Goal: Task Accomplishment & Management: Use online tool/utility

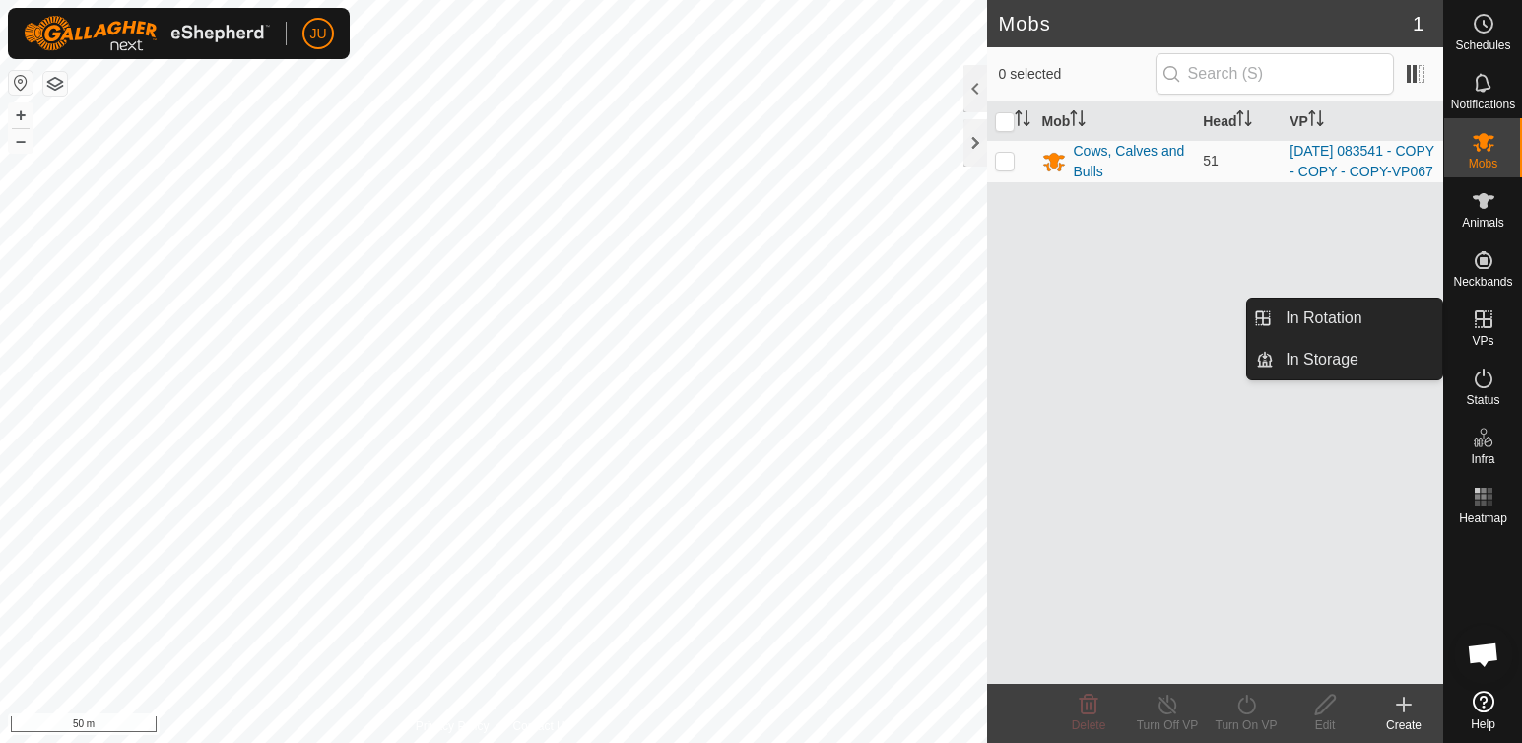
click at [1482, 315] on icon at bounding box center [1484, 319] width 24 height 24
click at [1343, 310] on link "In Rotation" at bounding box center [1358, 318] width 168 height 39
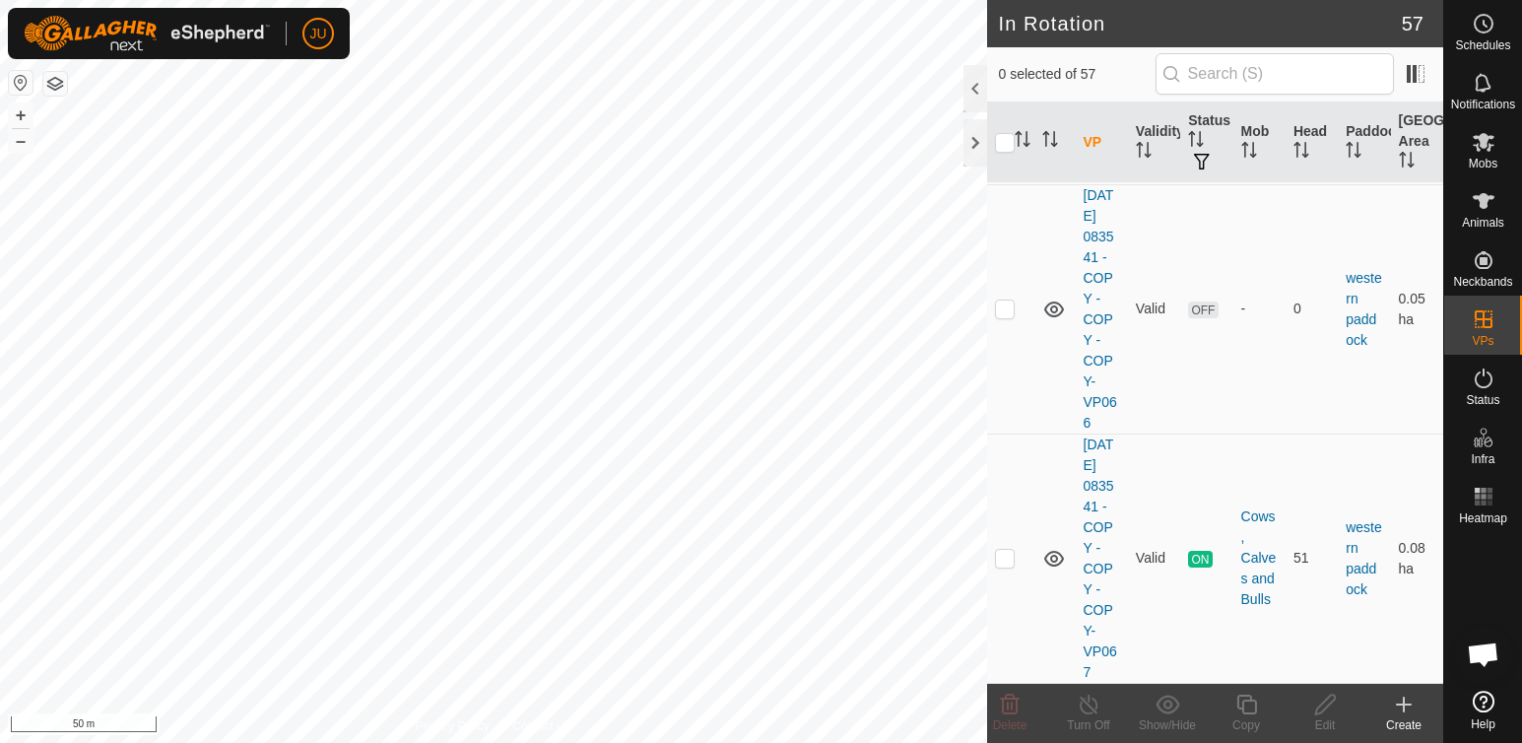
scroll to position [14879, 0]
click at [1001, 550] on p-checkbox at bounding box center [1005, 558] width 20 height 16
checkbox input "true"
click at [1256, 708] on icon at bounding box center [1246, 705] width 20 height 20
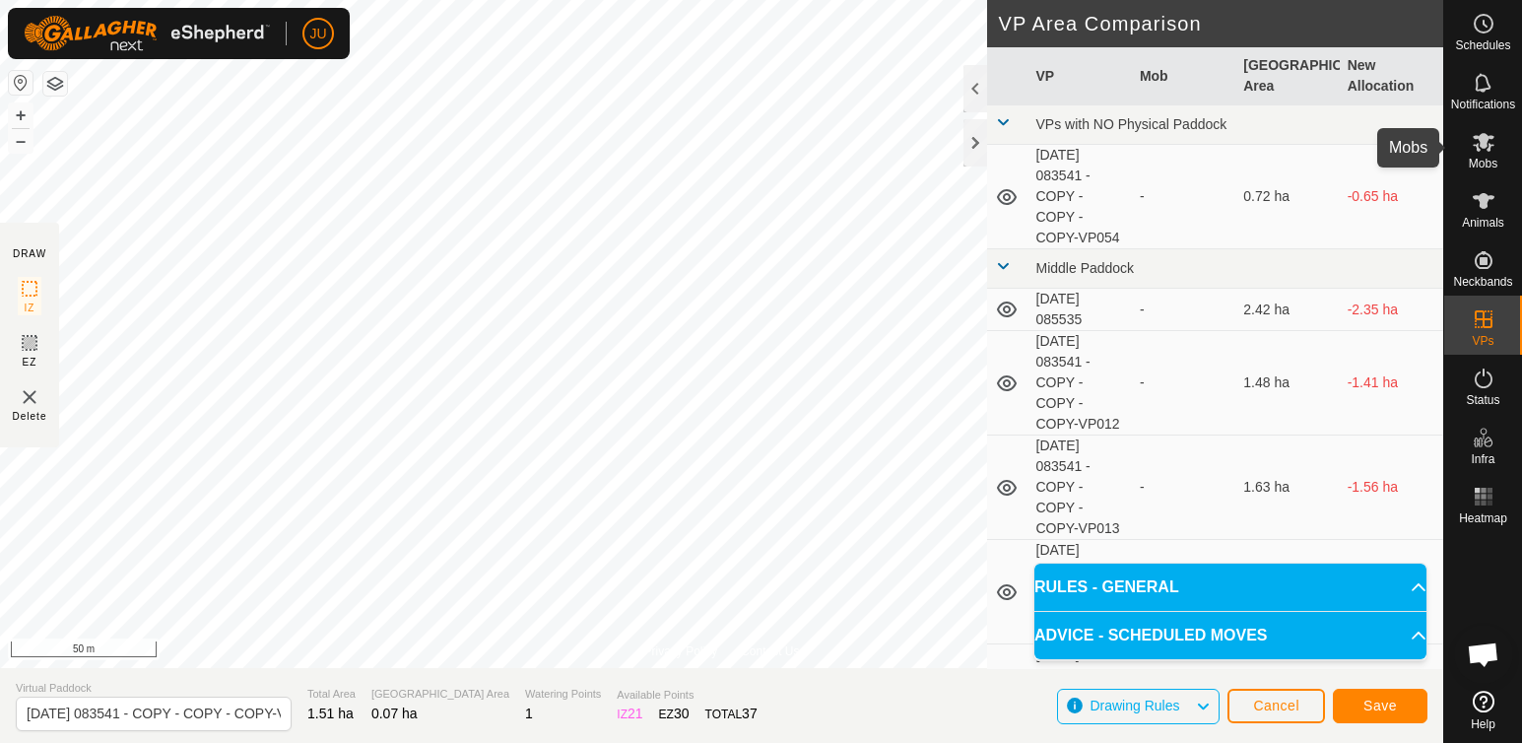
click at [1483, 142] on icon at bounding box center [1484, 142] width 22 height 19
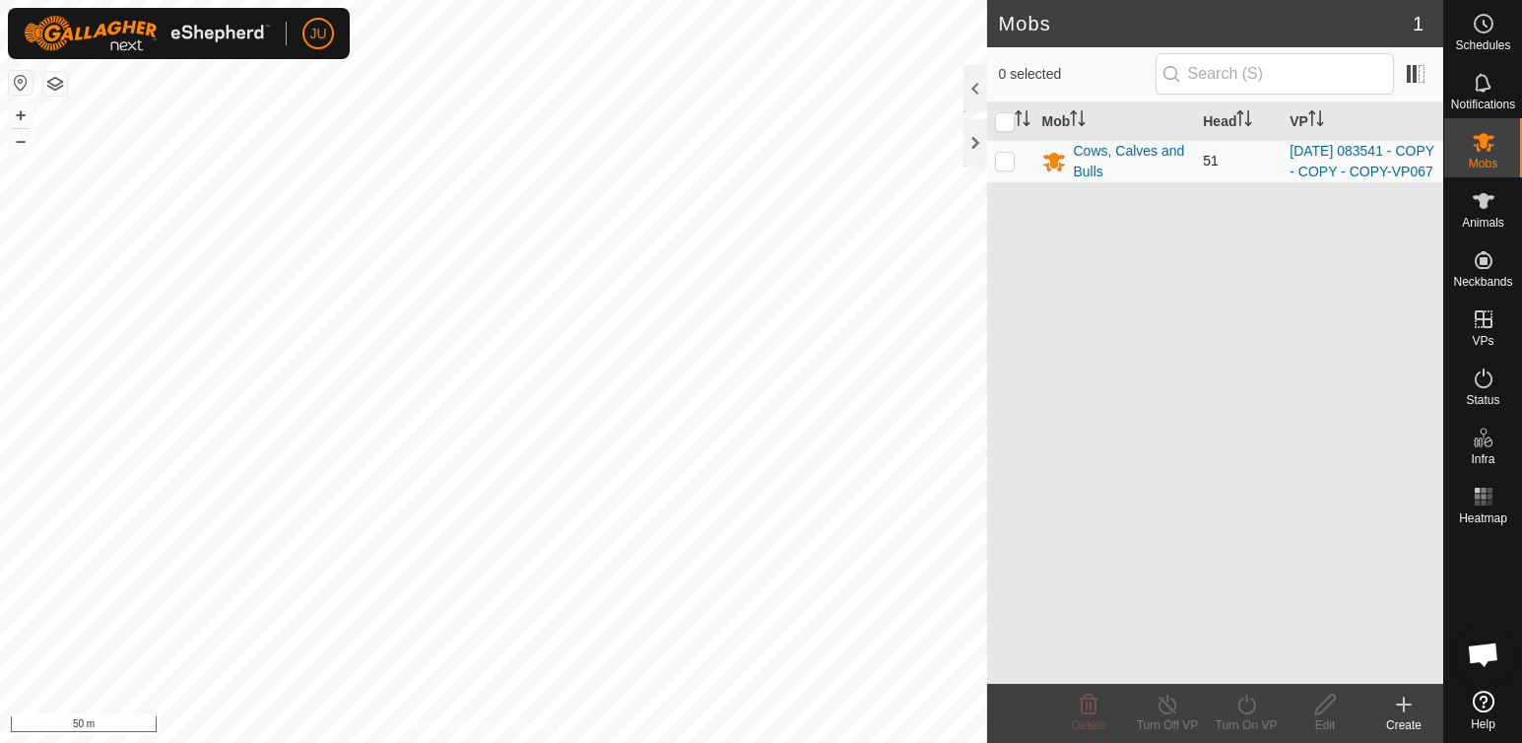
click at [1000, 168] on p-checkbox at bounding box center [1005, 161] width 20 height 16
checkbox input "true"
click at [1247, 702] on icon at bounding box center [1247, 705] width 25 height 24
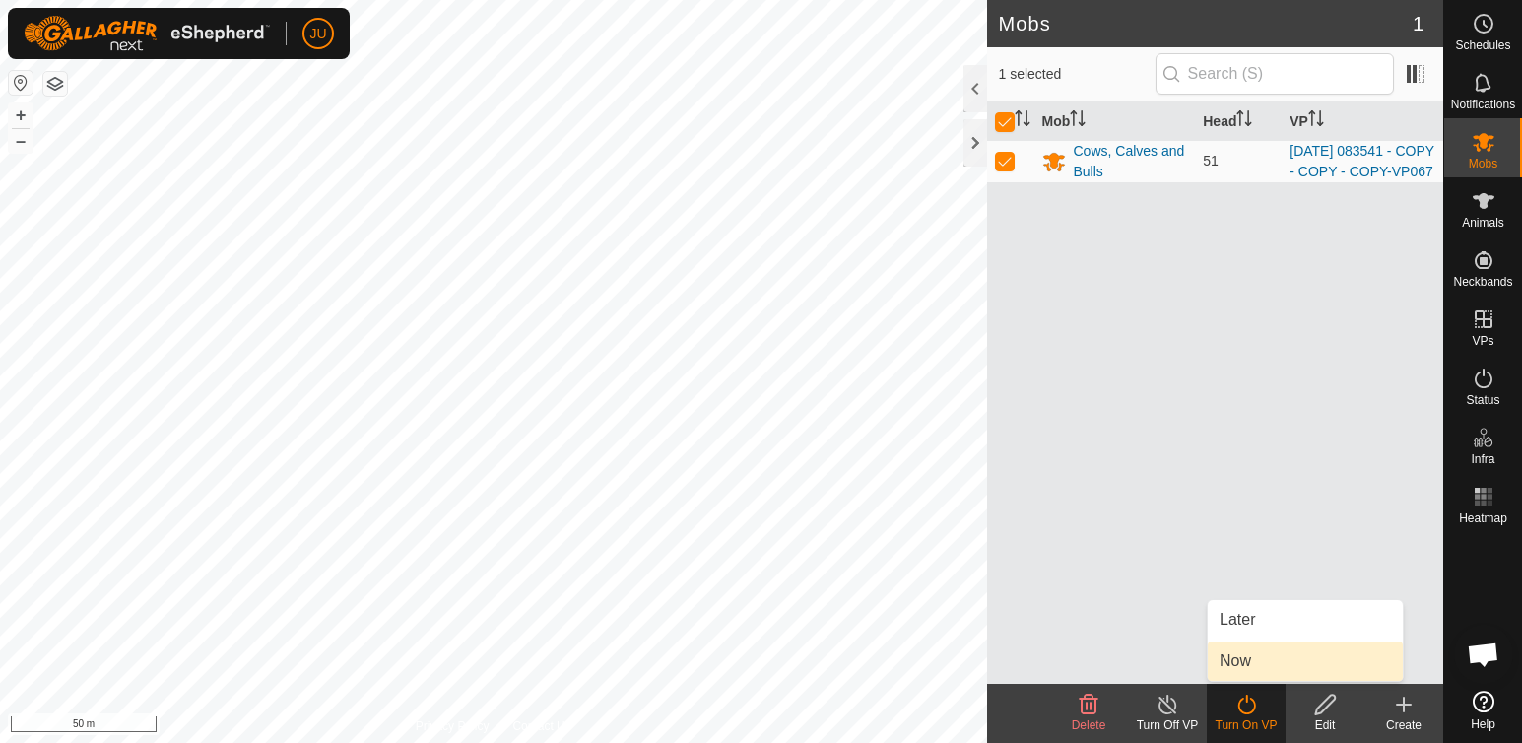
click at [1246, 657] on link "Now" at bounding box center [1305, 660] width 195 height 39
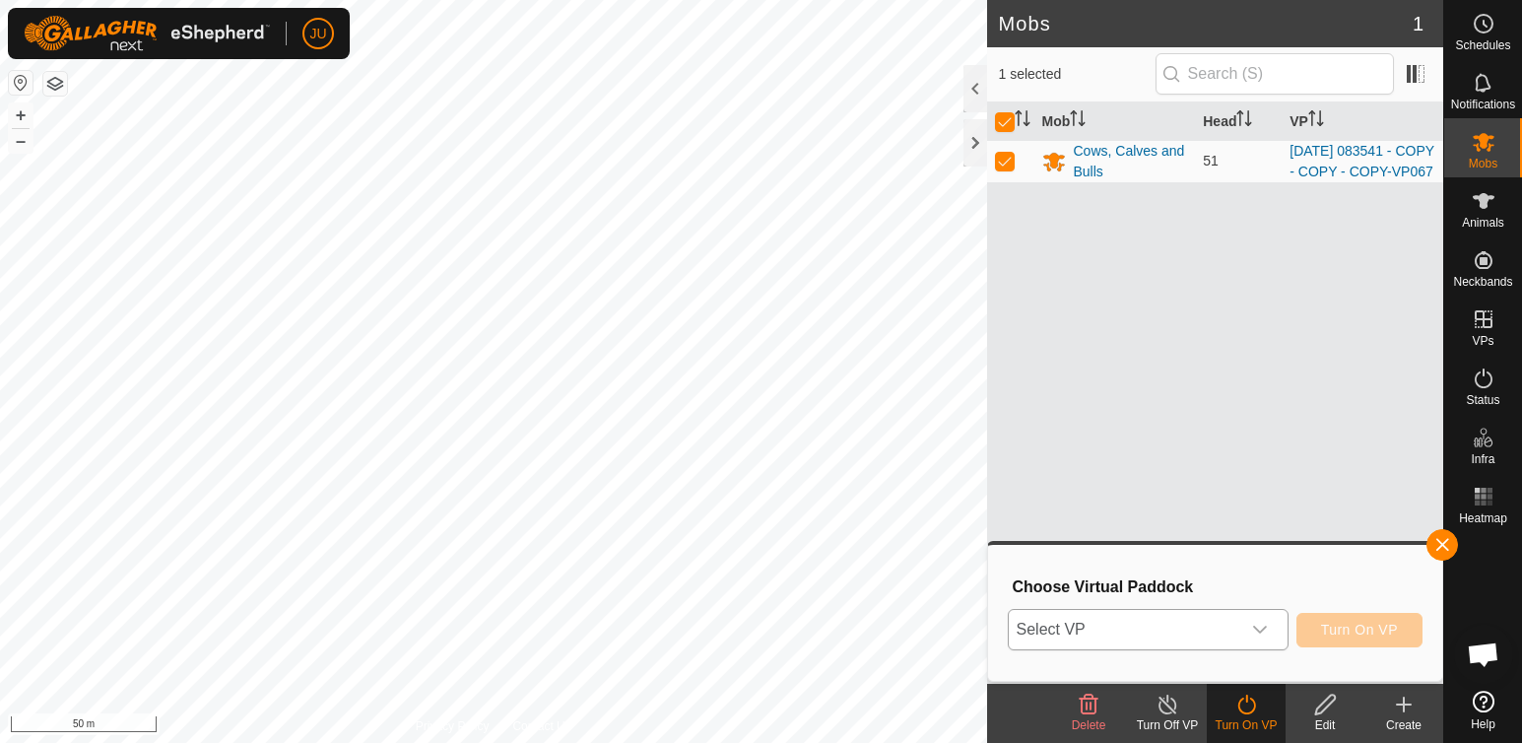
click at [1263, 628] on icon "dropdown trigger" at bounding box center [1260, 630] width 16 height 16
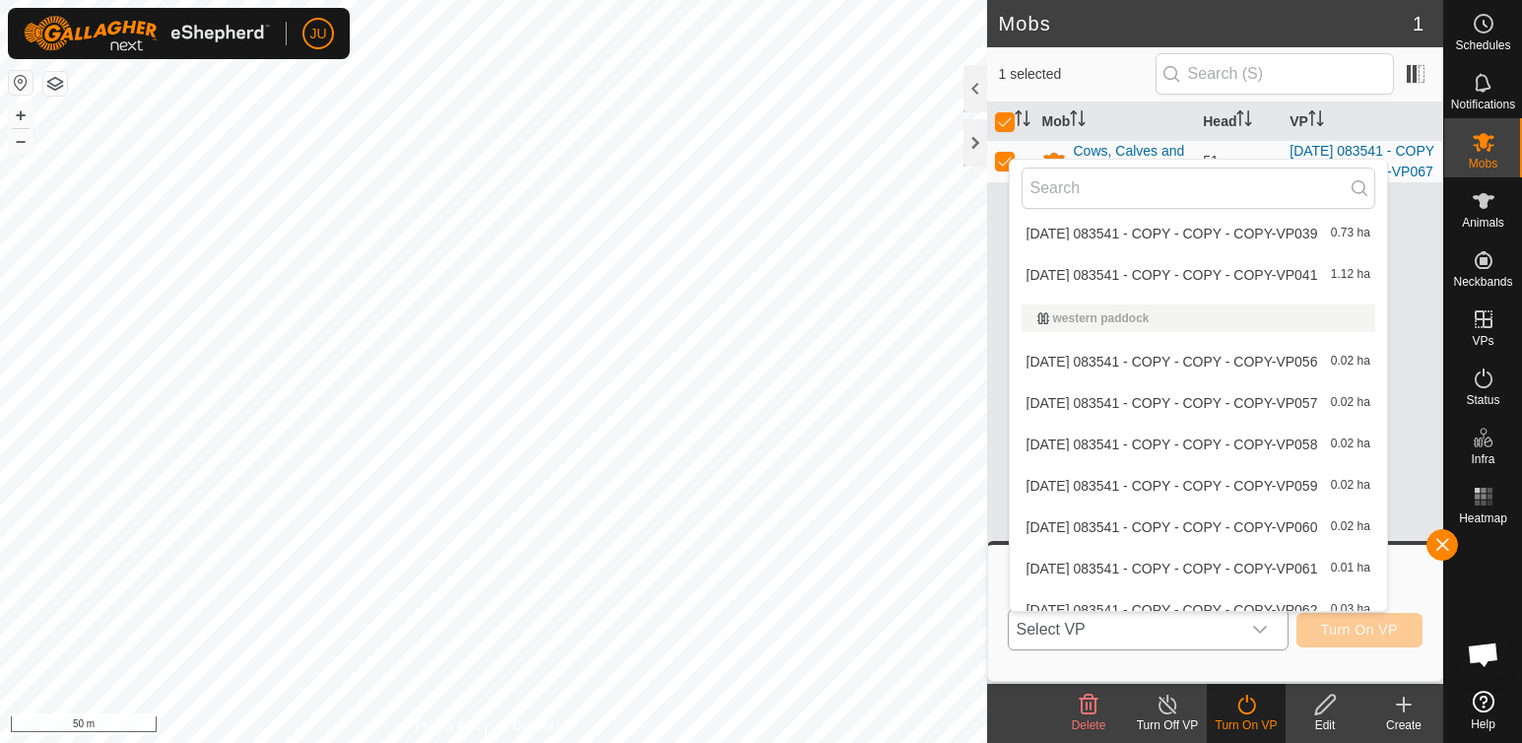
scroll to position [2144, 0]
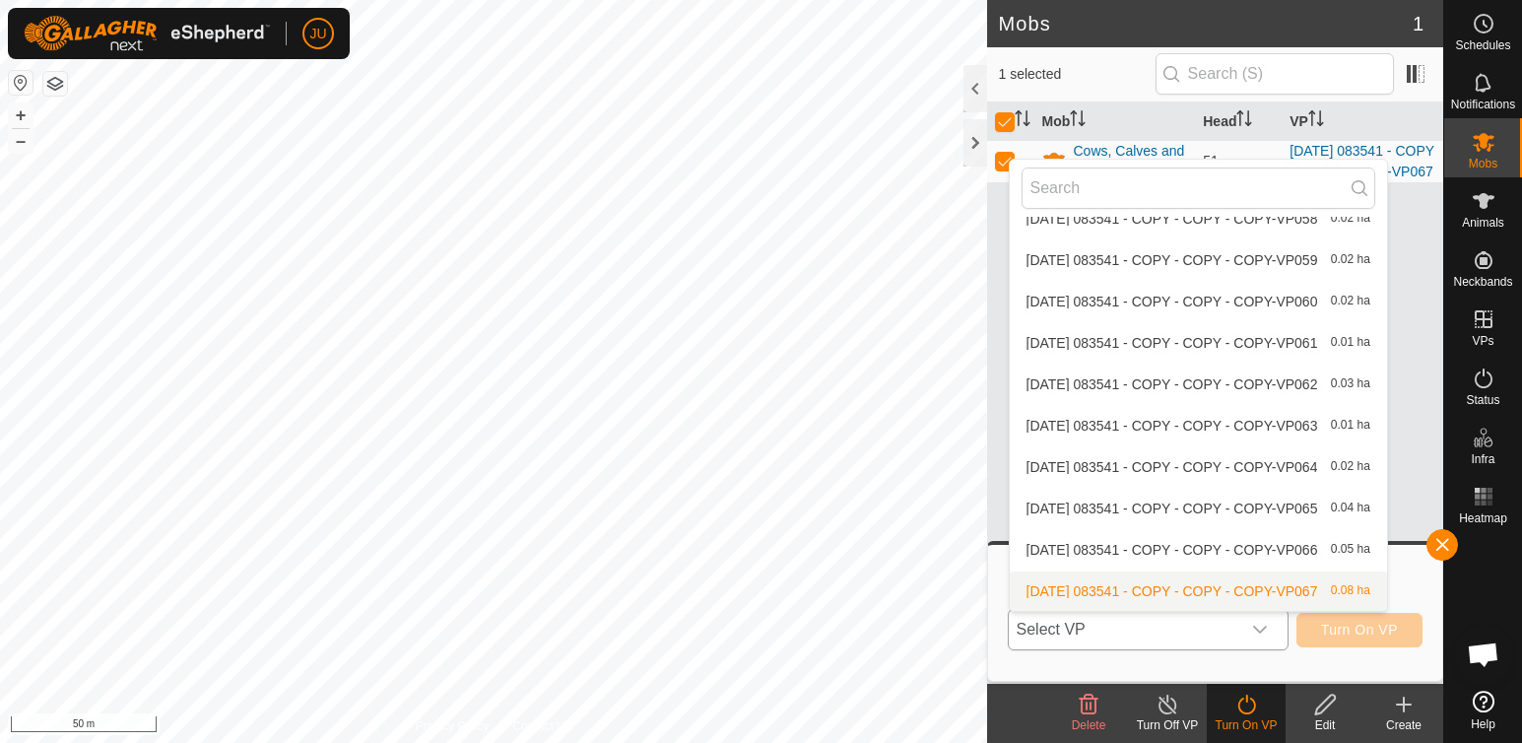
click at [1041, 587] on li "2025-08-12 083541 - COPY - COPY - COPY-VP067 0.08 ha" at bounding box center [1198, 590] width 377 height 39
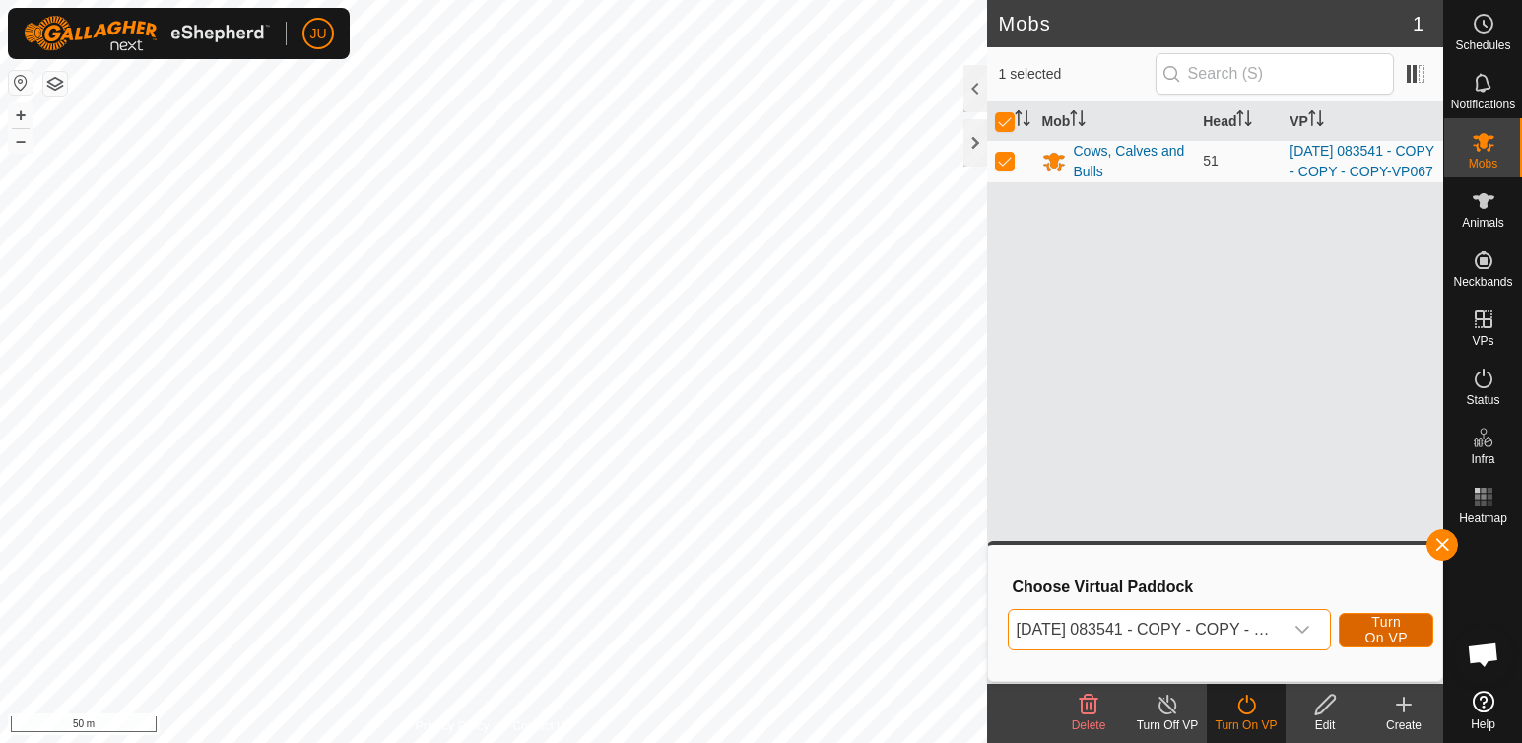
click at [1359, 631] on button "Turn On VP" at bounding box center [1386, 630] width 95 height 34
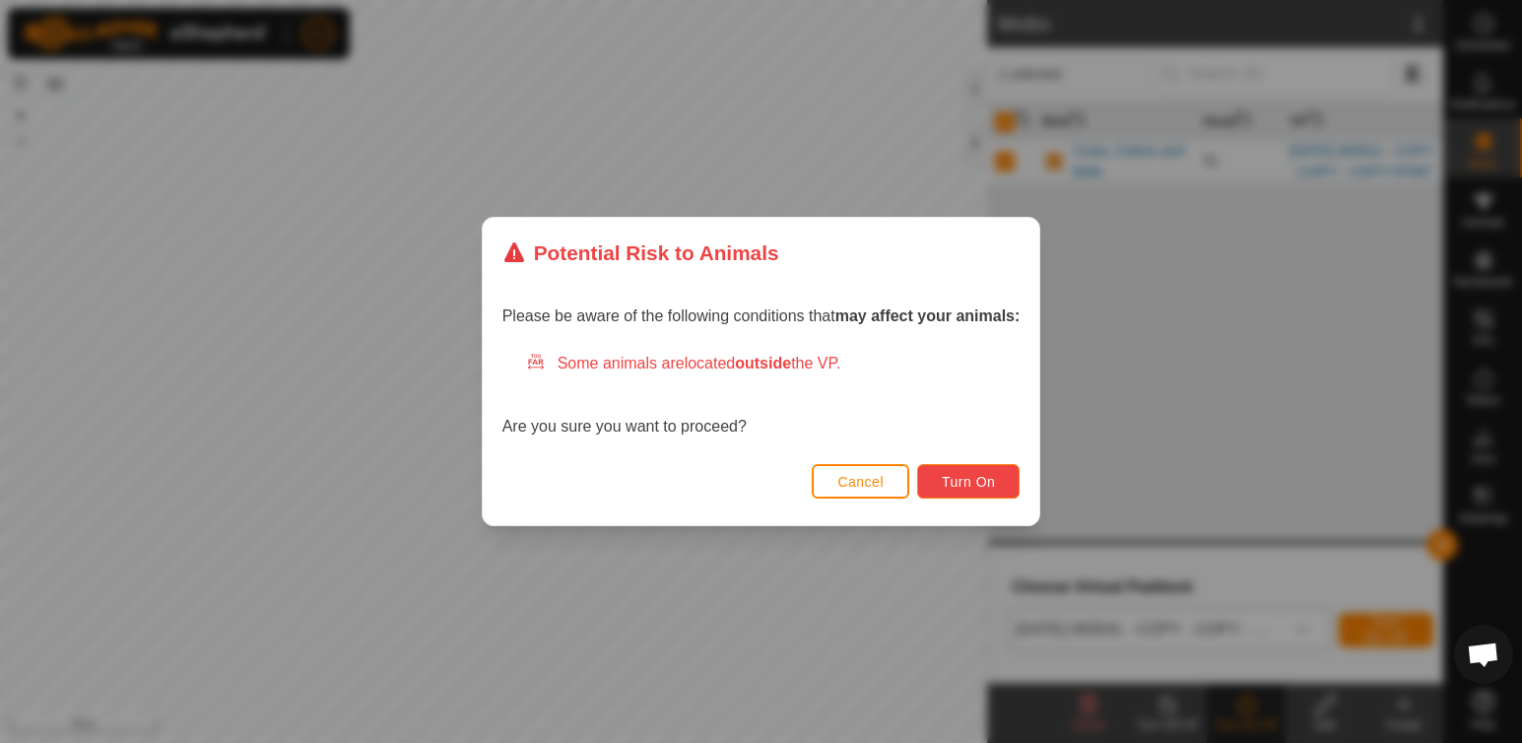
click at [987, 483] on span "Turn On" at bounding box center [968, 482] width 53 height 16
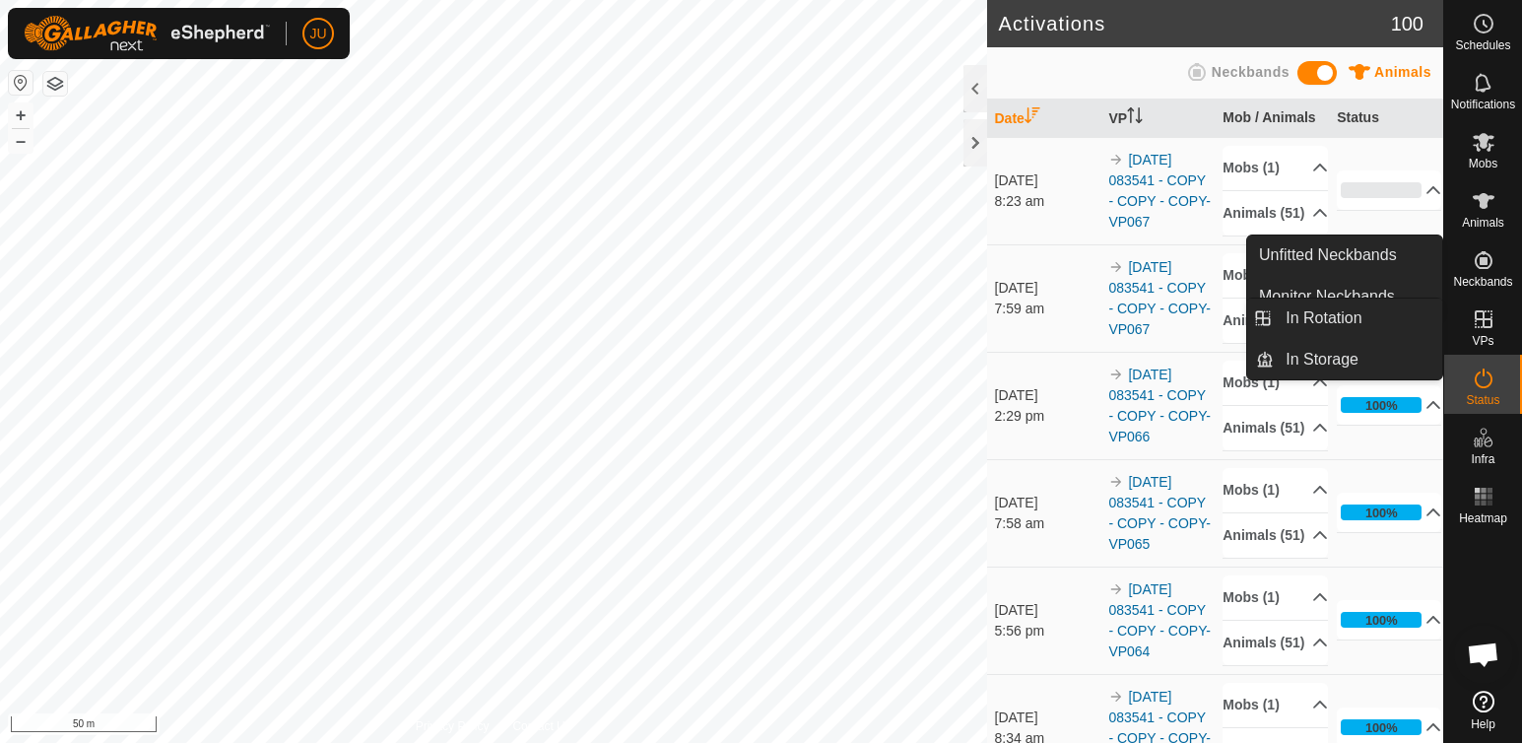
drag, startPoint x: 1491, startPoint y: 307, endPoint x: 1486, endPoint y: 318, distance: 11.9
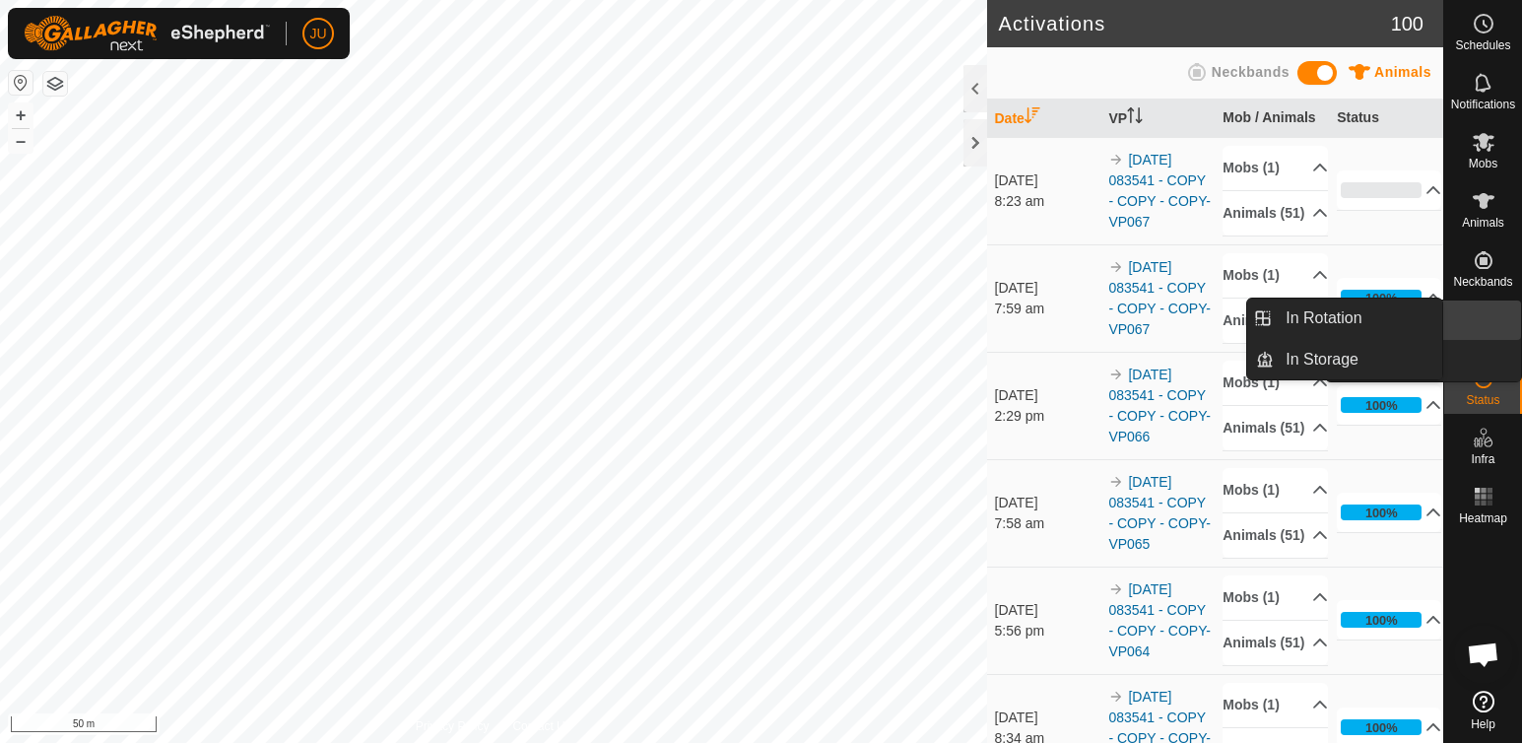
click at [1479, 322] on link "In Rotation" at bounding box center [1437, 320] width 168 height 39
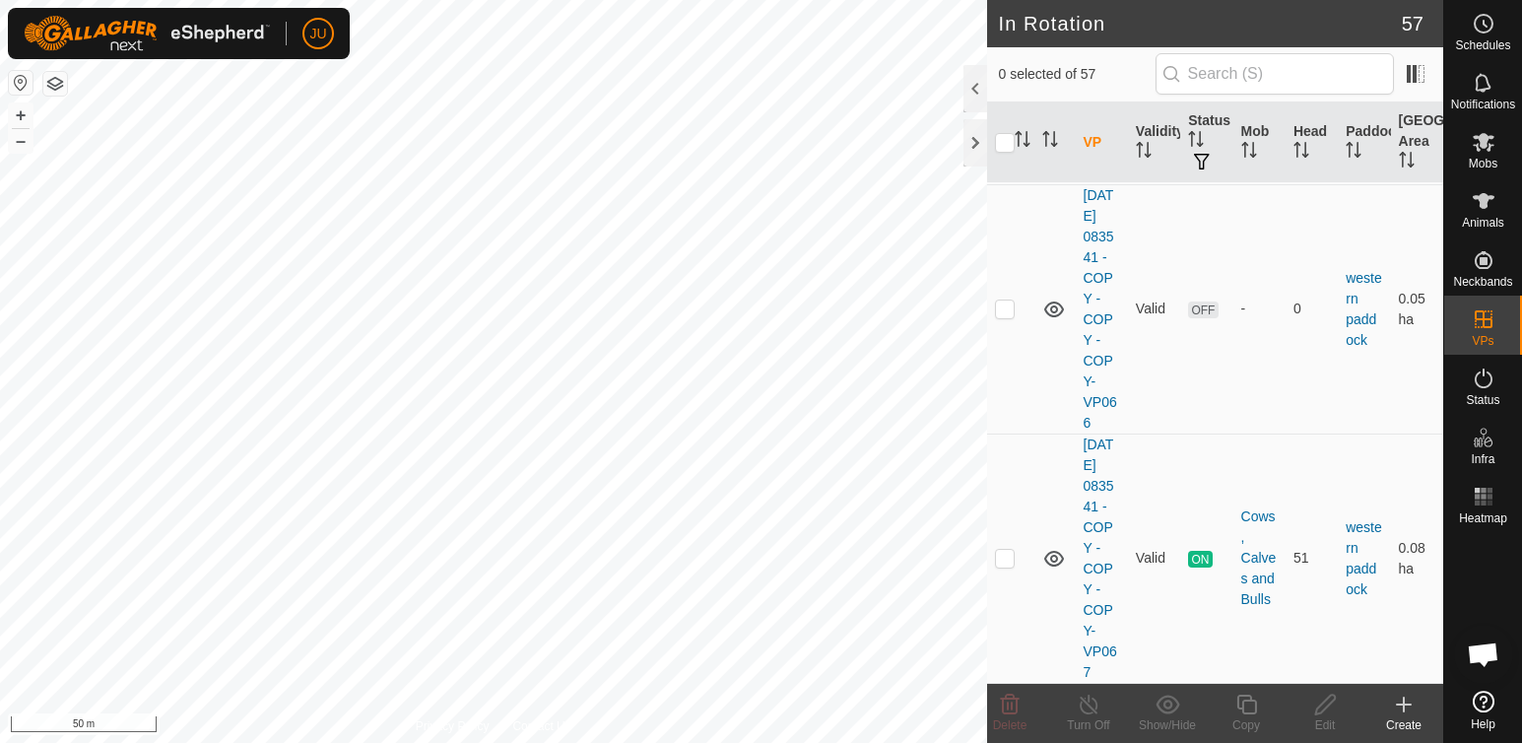
scroll to position [14879, 0]
click at [1007, 550] on p-checkbox at bounding box center [1005, 558] width 20 height 16
checkbox input "true"
click at [1238, 708] on icon at bounding box center [1246, 705] width 20 height 20
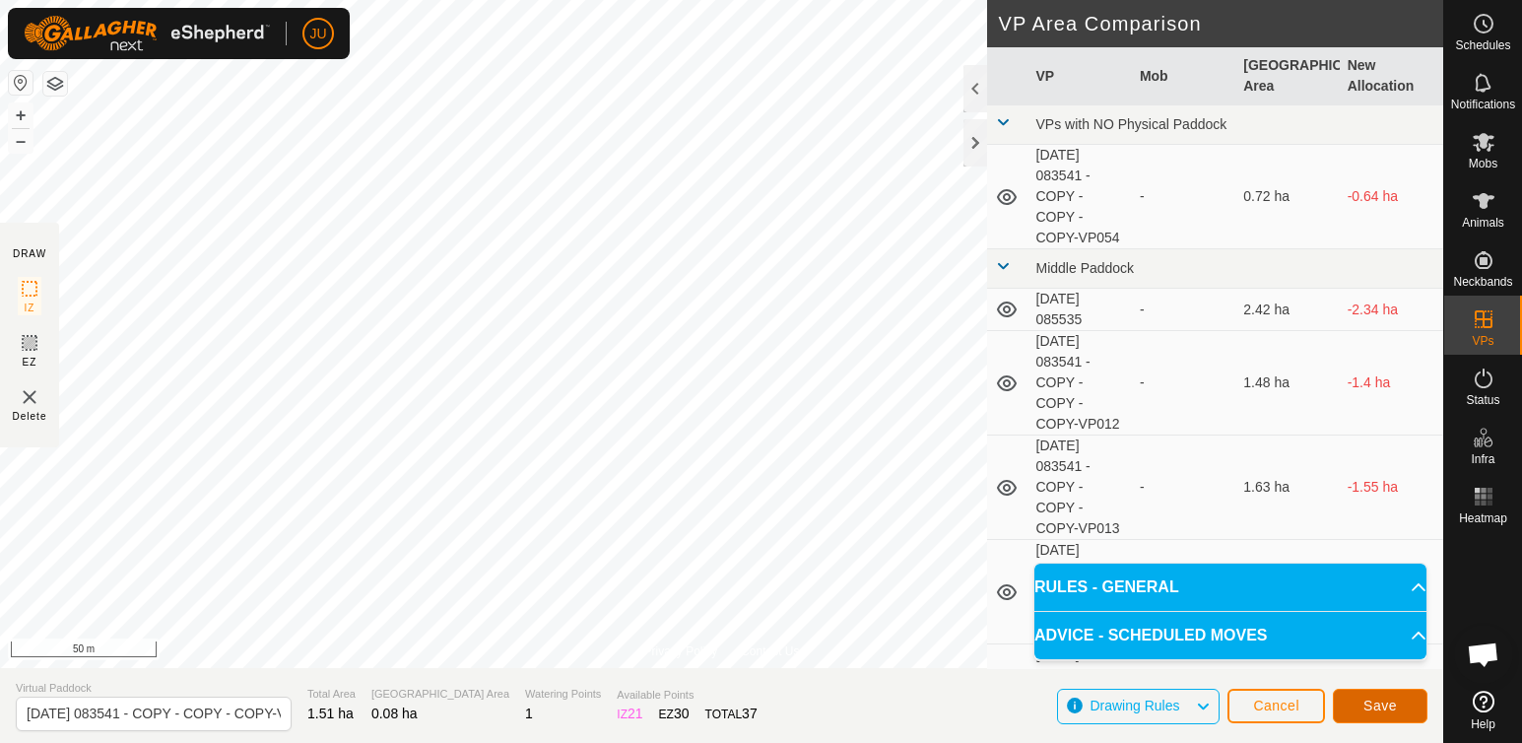
click at [1370, 711] on span "Save" at bounding box center [1380, 706] width 33 height 16
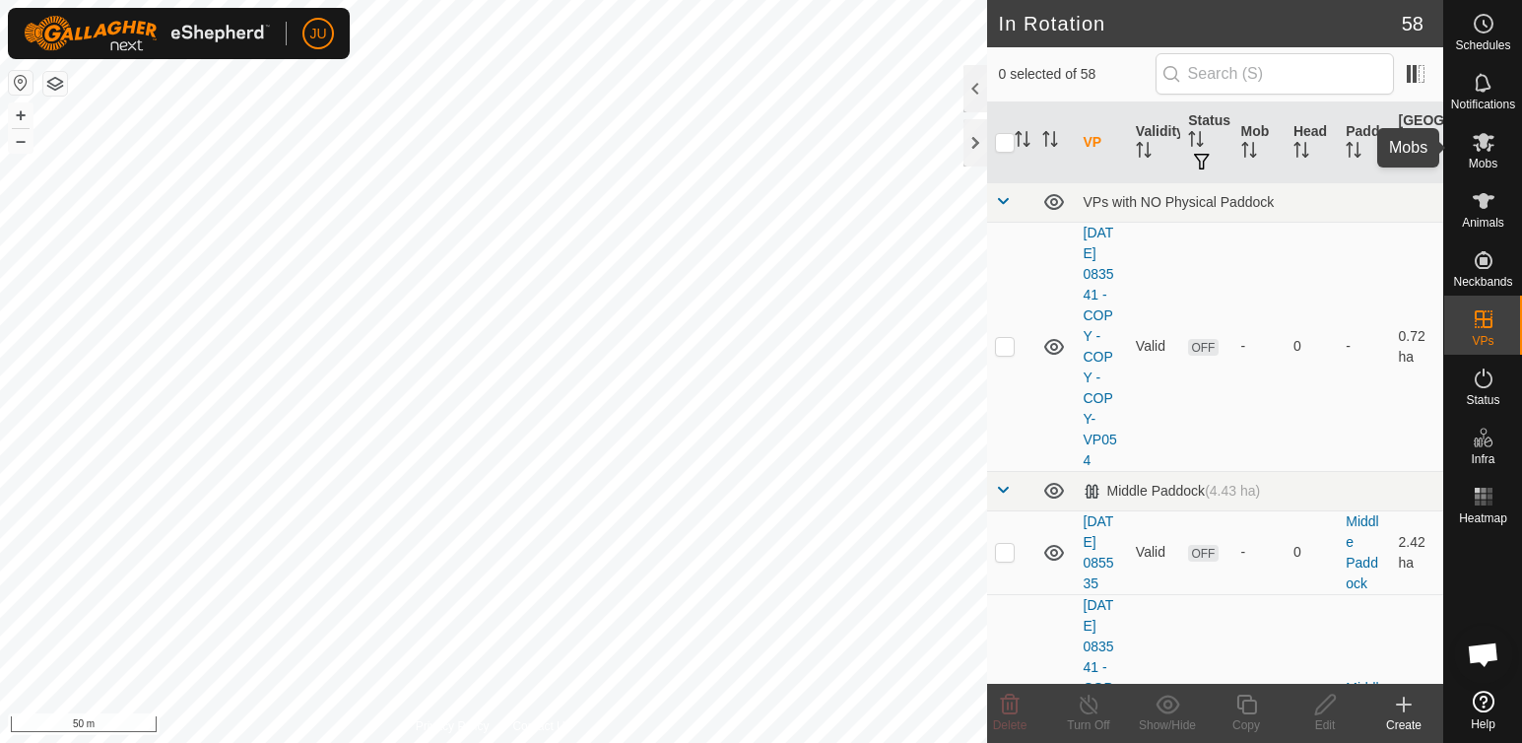
click at [1486, 142] on icon at bounding box center [1484, 142] width 22 height 19
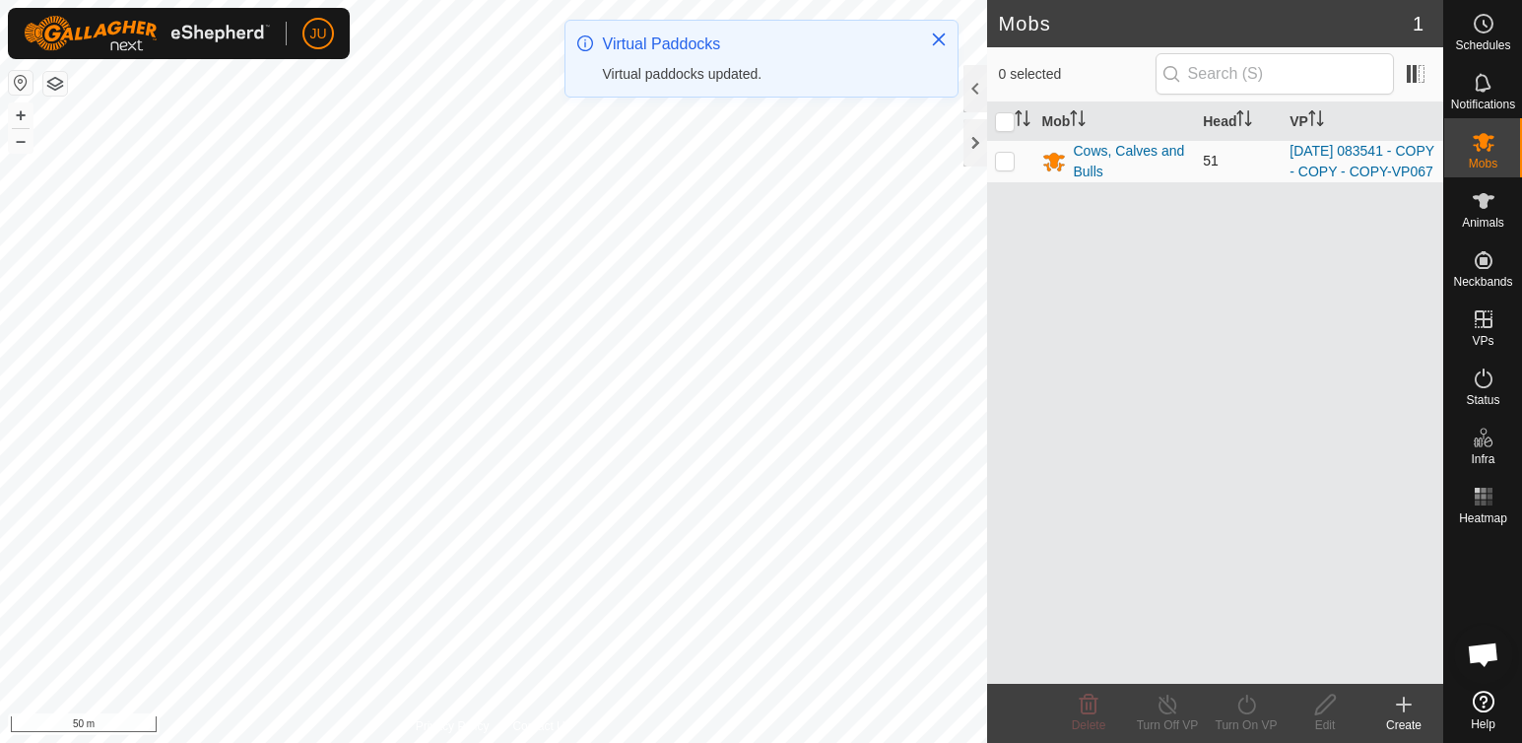
click at [1001, 168] on p-checkbox at bounding box center [1005, 161] width 20 height 16
checkbox input "true"
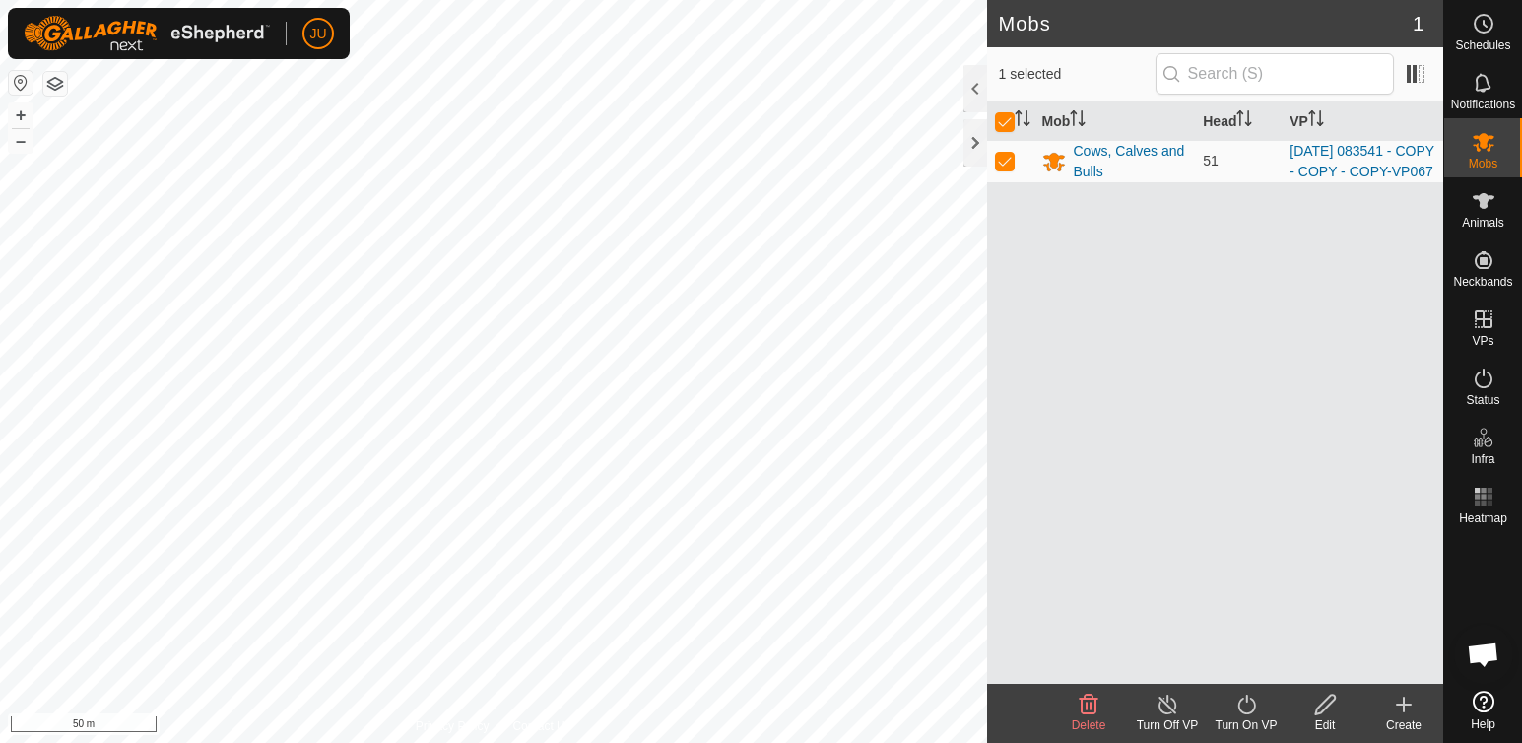
click at [1246, 708] on icon at bounding box center [1247, 705] width 25 height 24
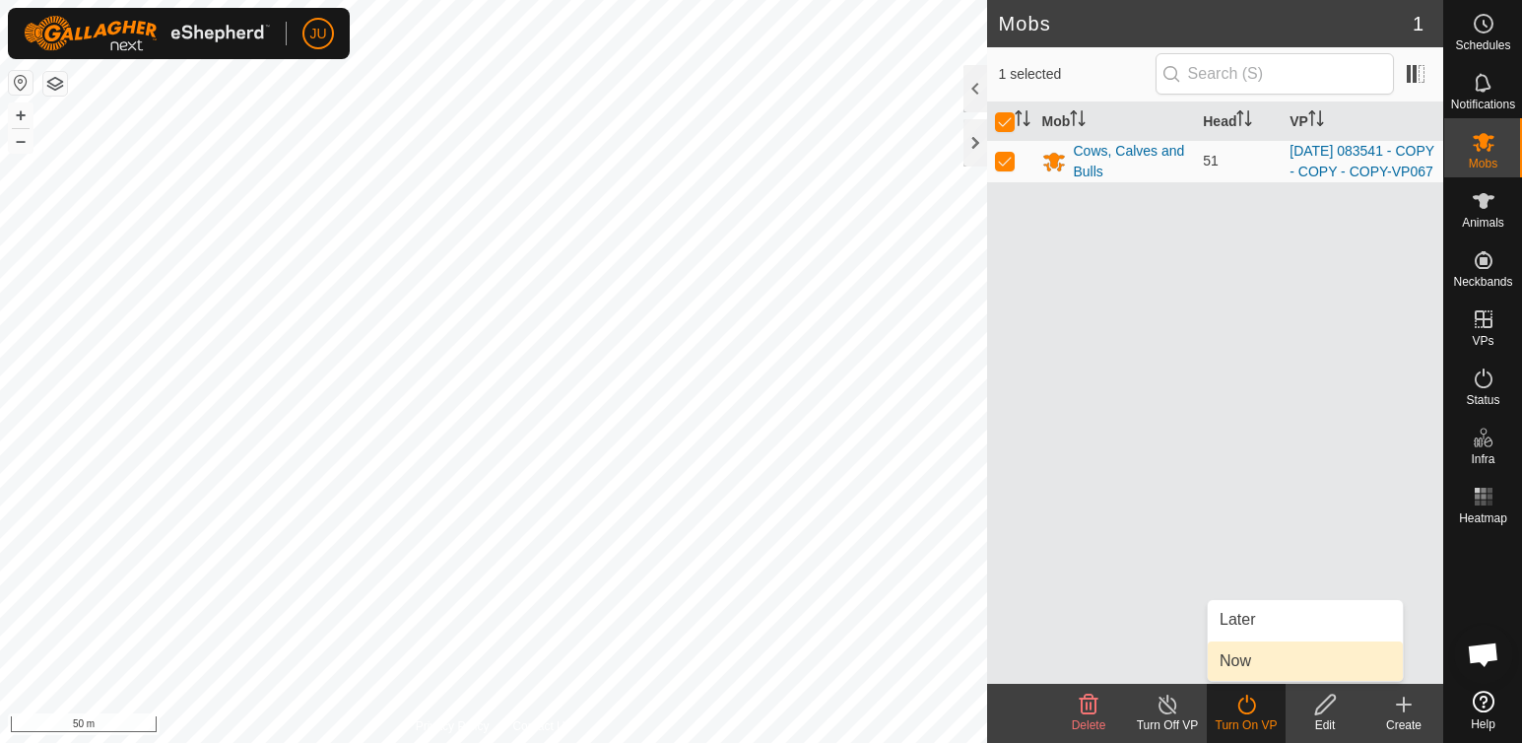
click at [1238, 663] on link "Now" at bounding box center [1305, 660] width 195 height 39
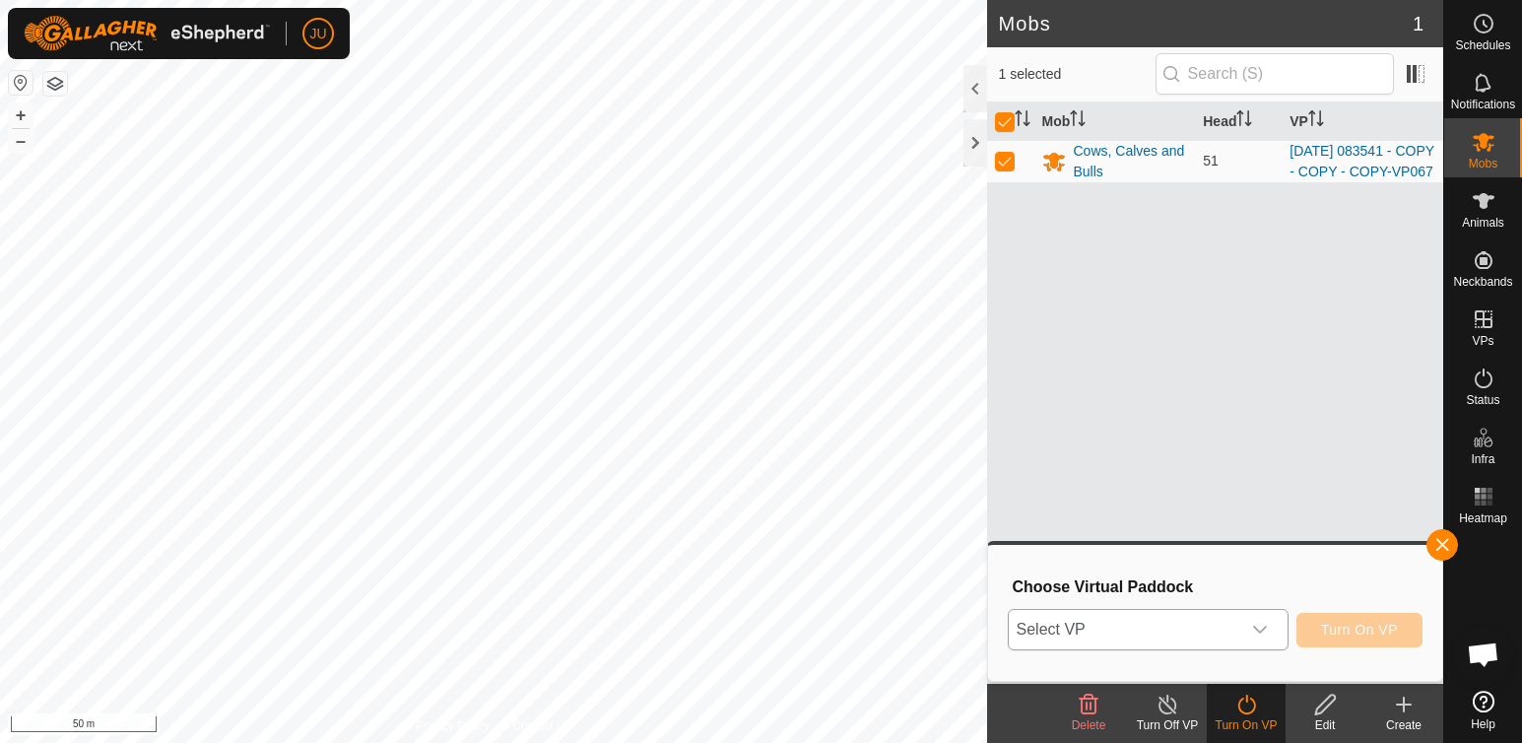
click at [1267, 630] on icon "dropdown trigger" at bounding box center [1260, 630] width 14 height 8
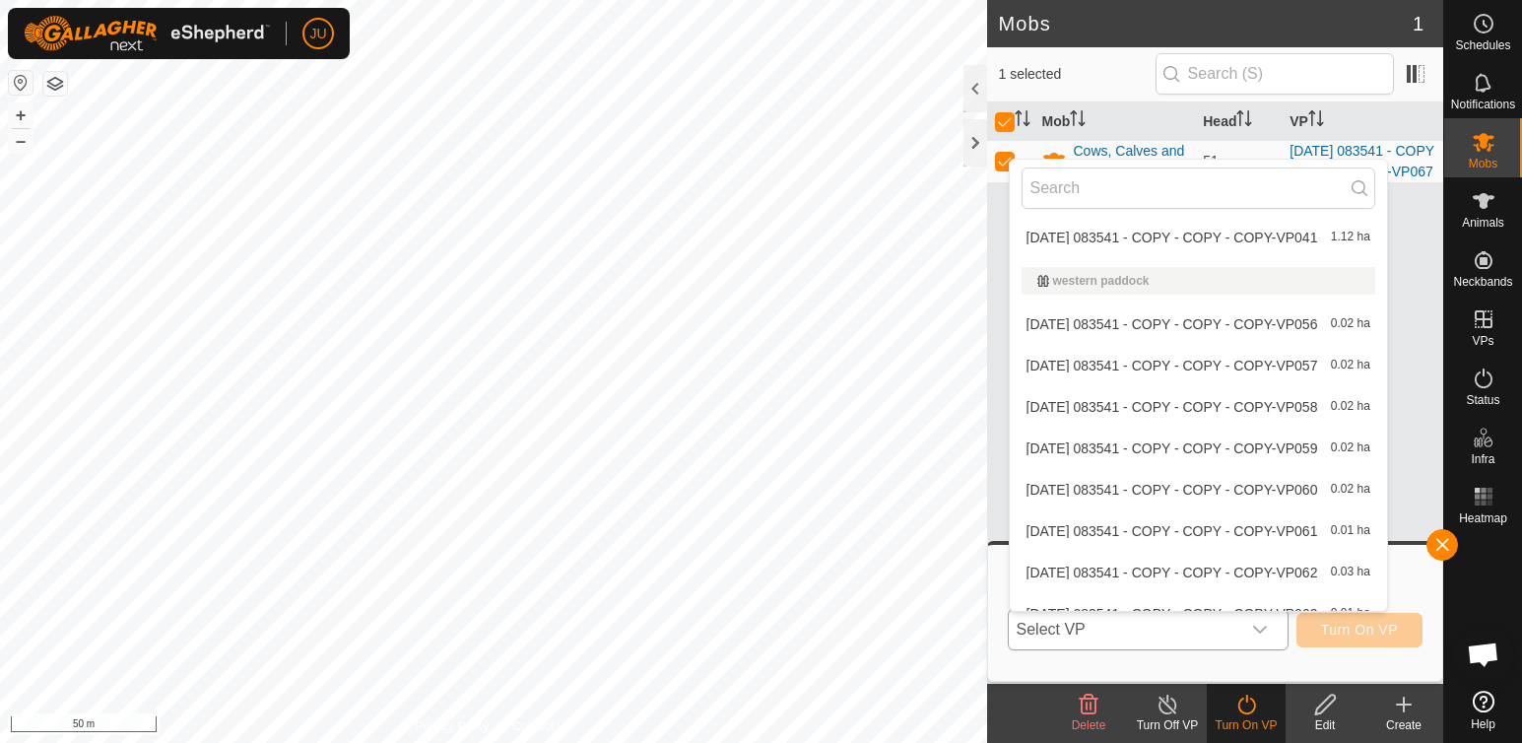
scroll to position [2185, 0]
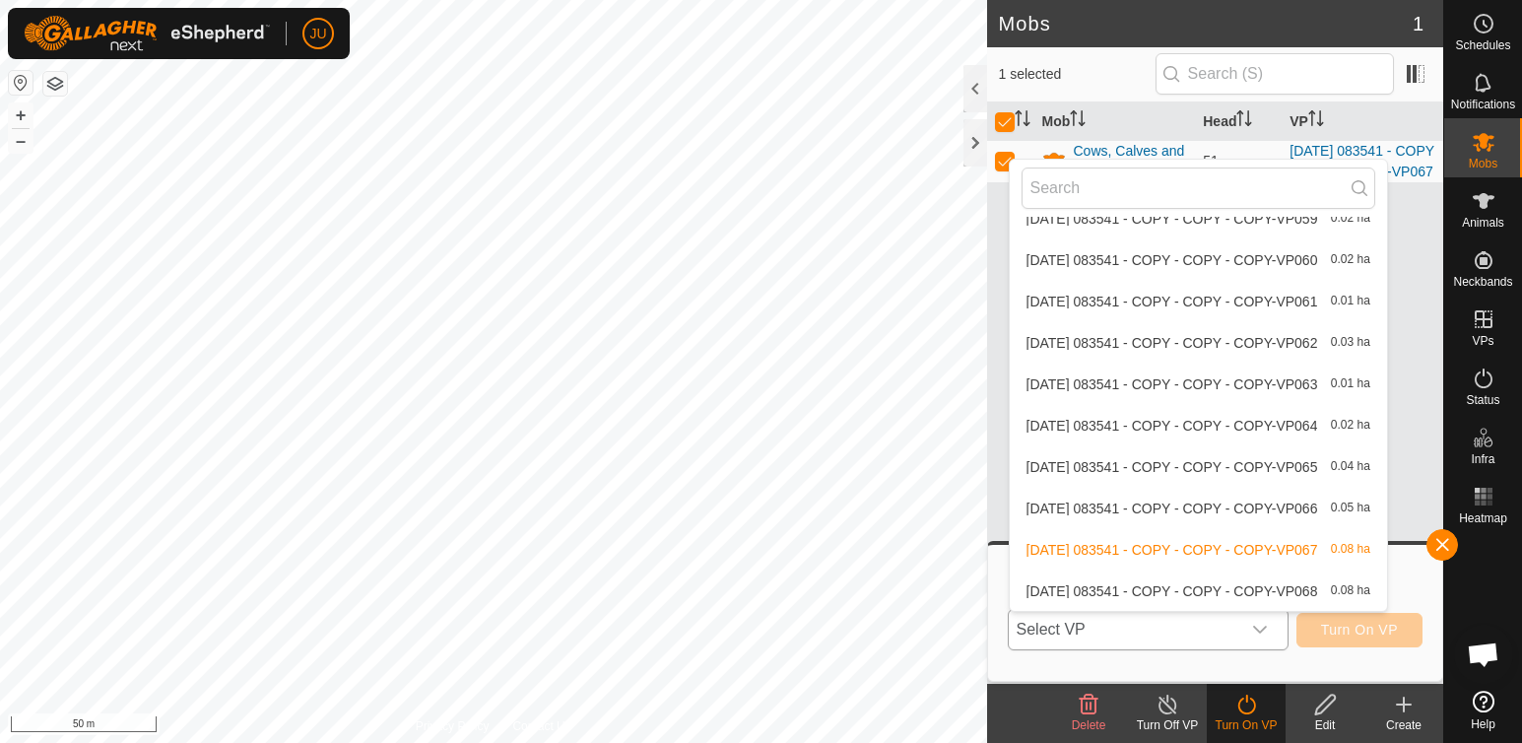
click at [1041, 588] on li "[DATE] 083541 - COPY - COPY - COPY-VP068 0.08 ha" at bounding box center [1198, 590] width 377 height 39
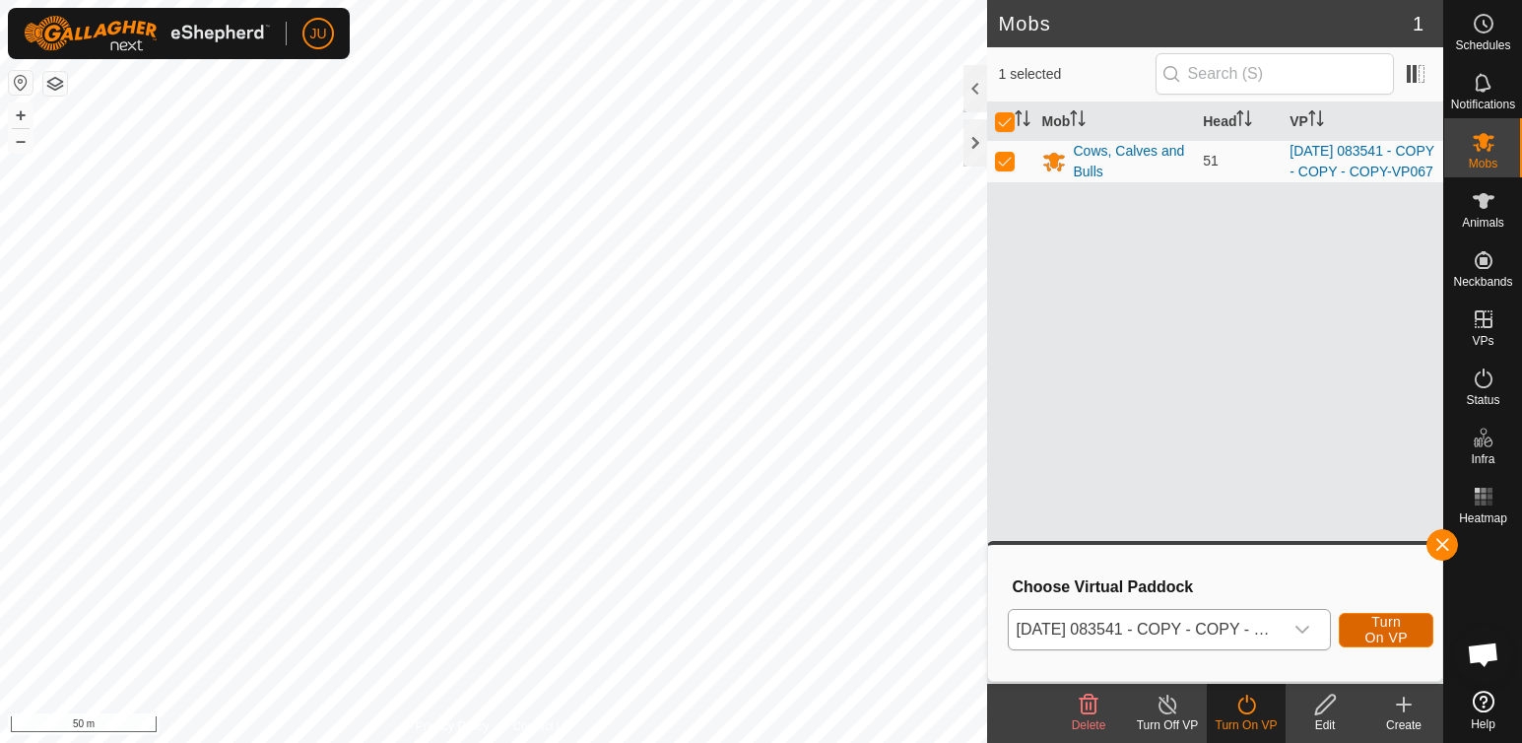
click at [1367, 629] on span "Turn On VP" at bounding box center [1386, 630] width 45 height 32
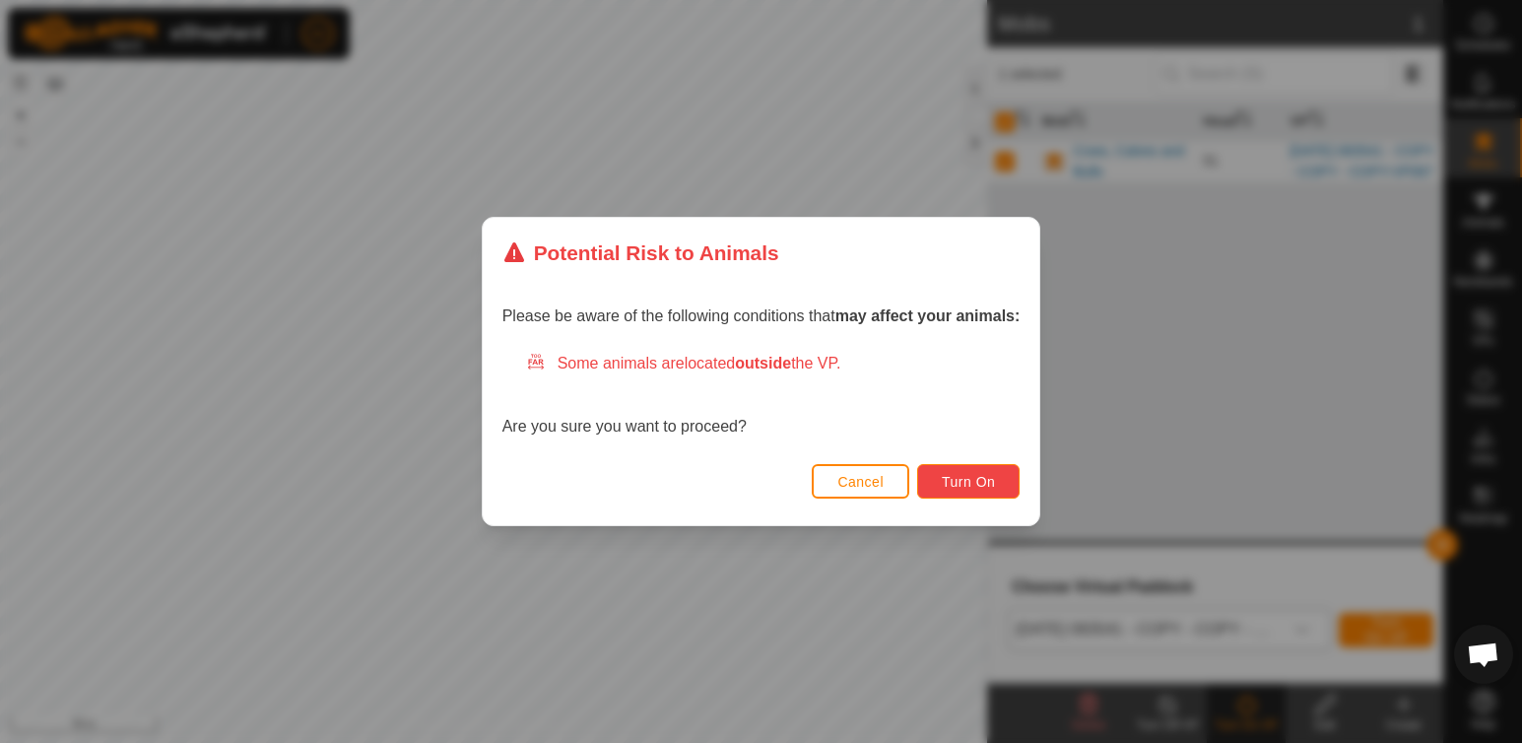
click at [960, 478] on span "Turn On" at bounding box center [968, 482] width 53 height 16
